Goal: Obtain resource: Obtain resource

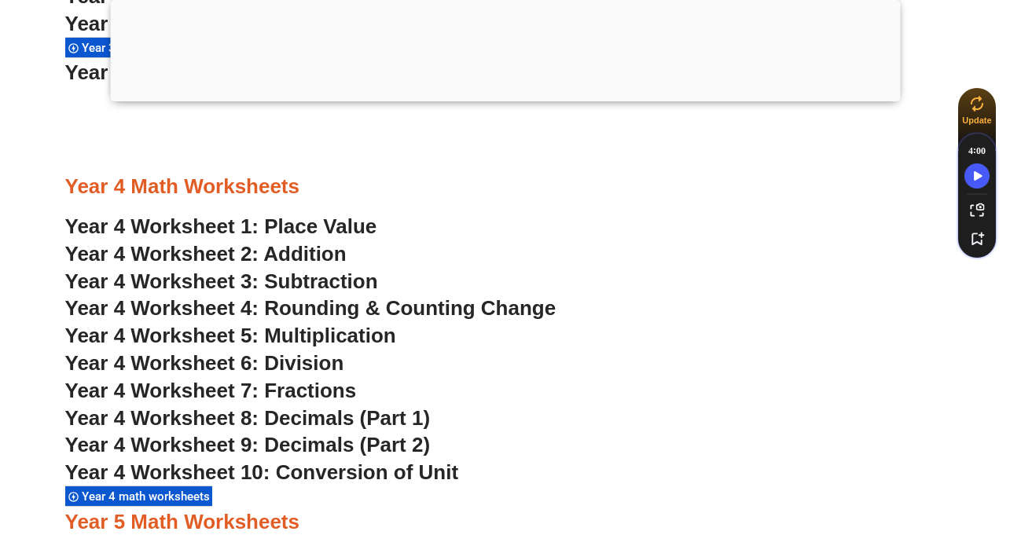
scroll to position [2608, 0]
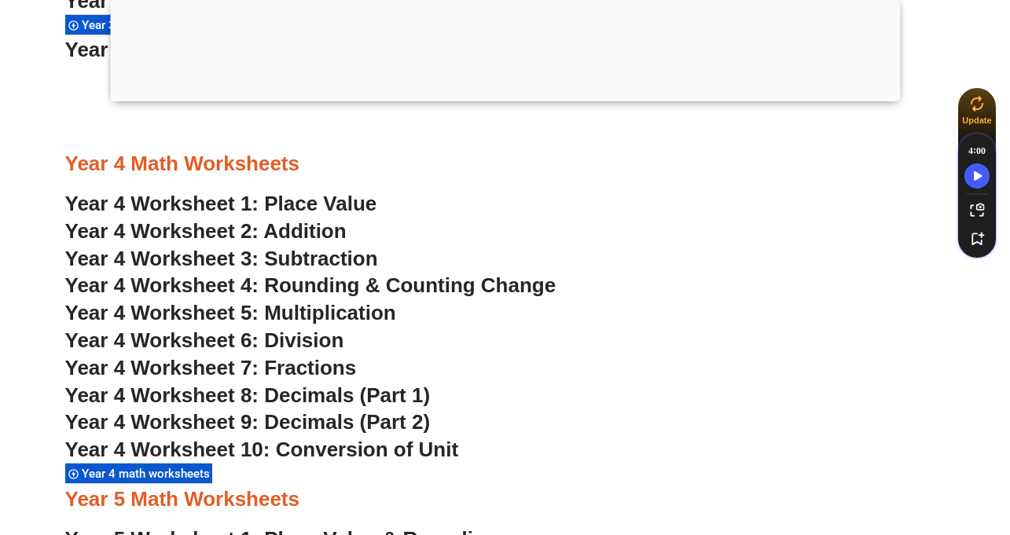
click at [303, 336] on span "Year 4 Worksheet 6: Division" at bounding box center [204, 340] width 279 height 24
click at [311, 198] on span "Year 4 Worksheet 1: Place Value" at bounding box center [221, 204] width 312 height 24
click at [333, 257] on span "Year 4 Worksheet 3: Subtraction" at bounding box center [221, 259] width 313 height 24
click at [303, 236] on span "Year 4 Worksheet 2: Addition" at bounding box center [205, 231] width 281 height 24
click at [326, 289] on span "Year 4 Worksheet 4: Rounding & Counting Change" at bounding box center [310, 285] width 491 height 24
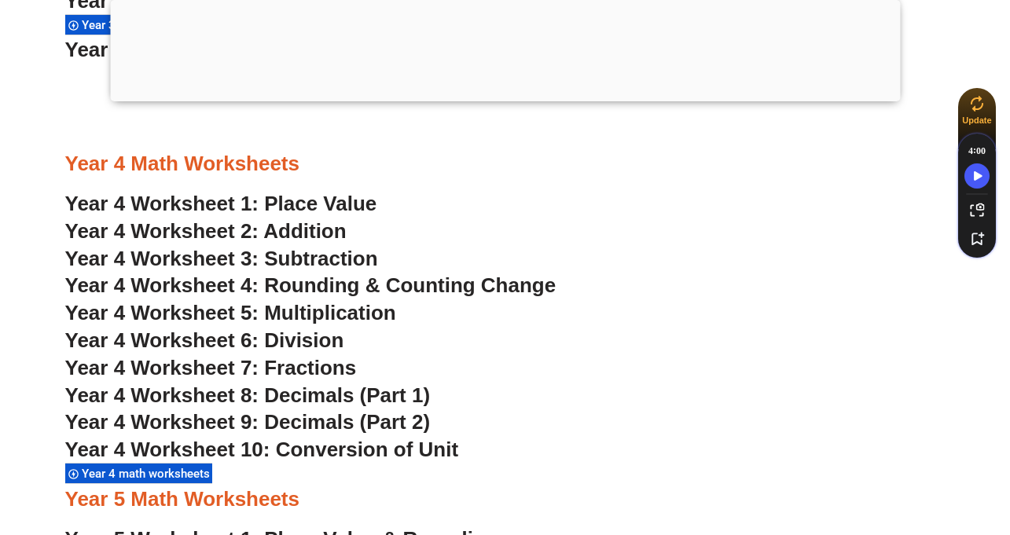
click at [291, 315] on span "Year 4 Worksheet 5: Multiplication" at bounding box center [230, 313] width 331 height 24
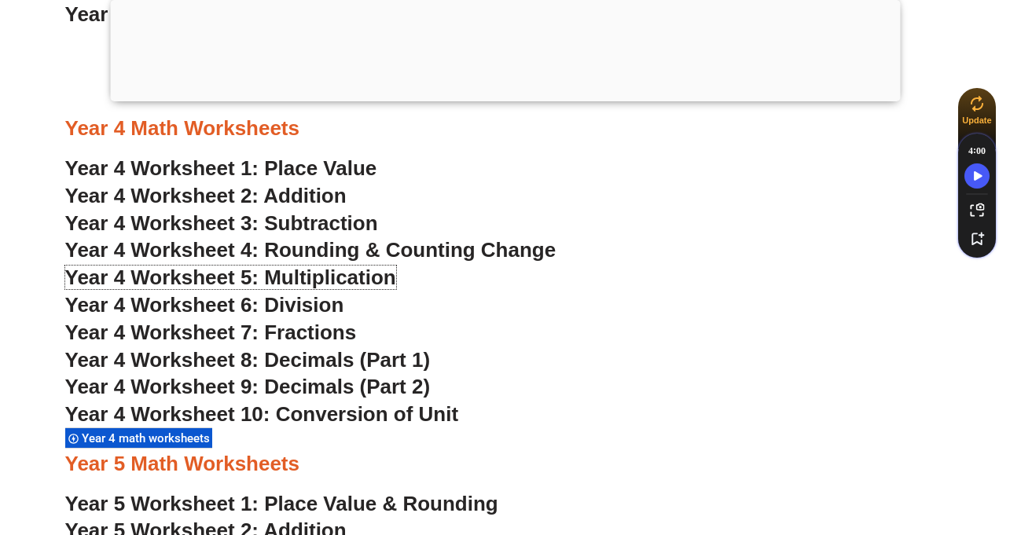
scroll to position [2644, 0]
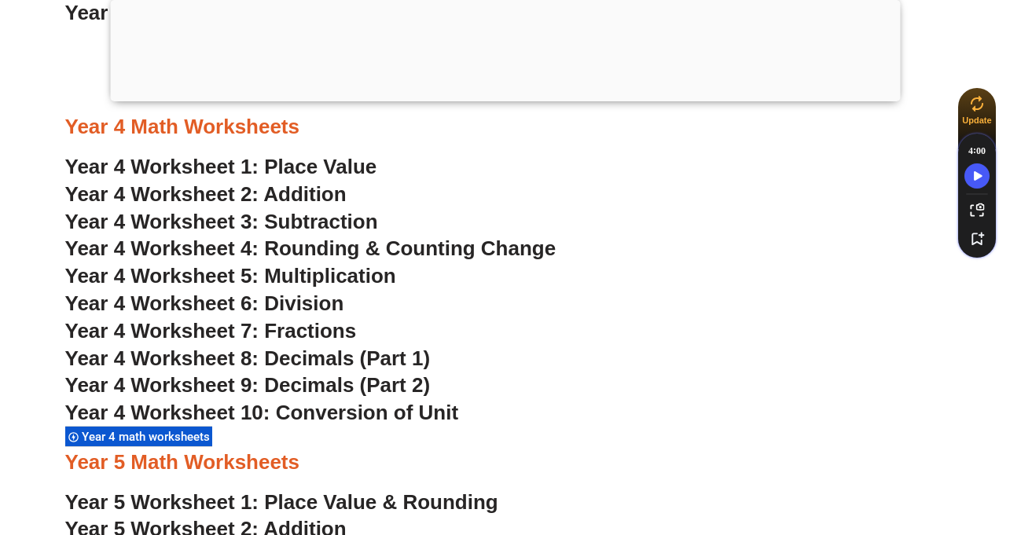
click at [292, 334] on span "Year 4 Worksheet 7: Fractions" at bounding box center [210, 331] width 291 height 24
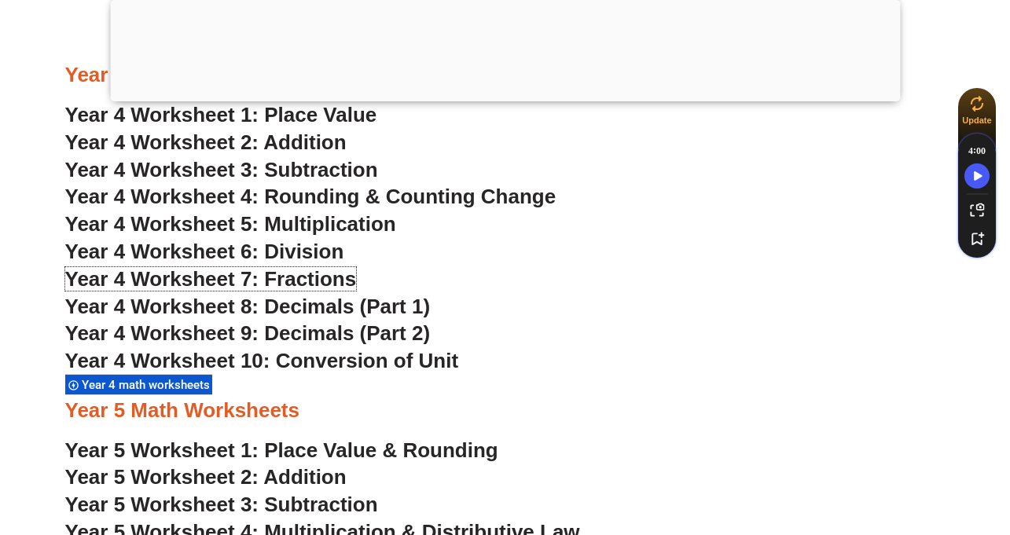
scroll to position [2705, 0]
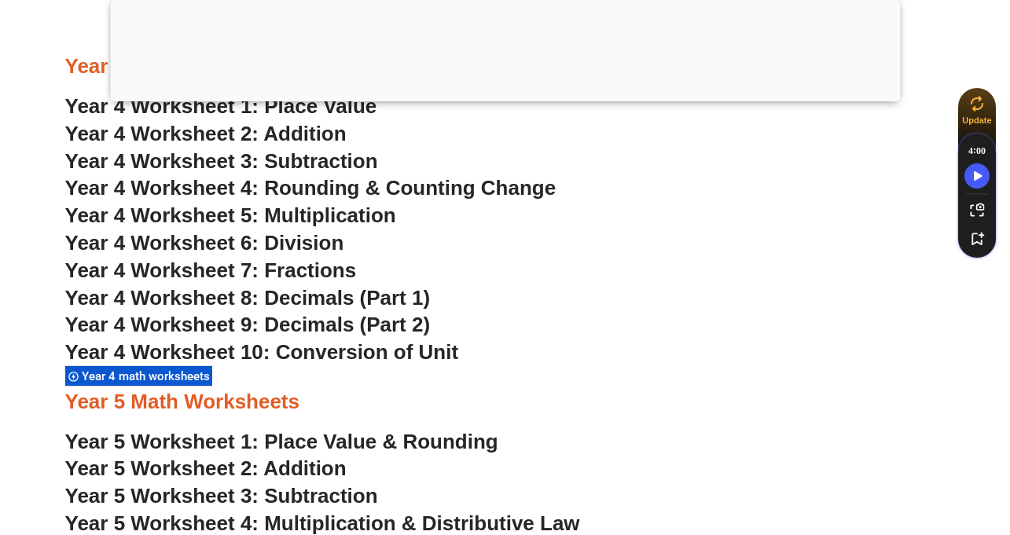
click at [289, 298] on span "Year 4 Worksheet 8: Decimals (Part 1)" at bounding box center [247, 298] width 365 height 24
click at [330, 330] on span "Year 4 Worksheet 9: Decimals (Part 2)" at bounding box center [247, 325] width 365 height 24
click at [344, 356] on span "Year 4 Worksheet 10: Conversion of Unit" at bounding box center [262, 352] width 394 height 24
